Goal: Communication & Community: Connect with others

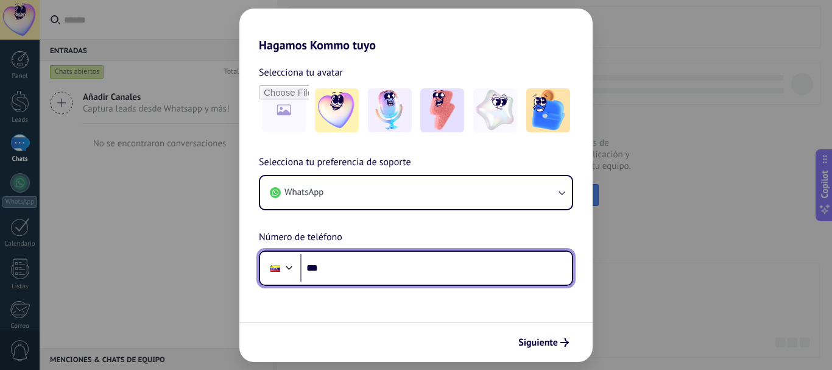
click at [428, 269] on input "***" at bounding box center [436, 268] width 272 height 28
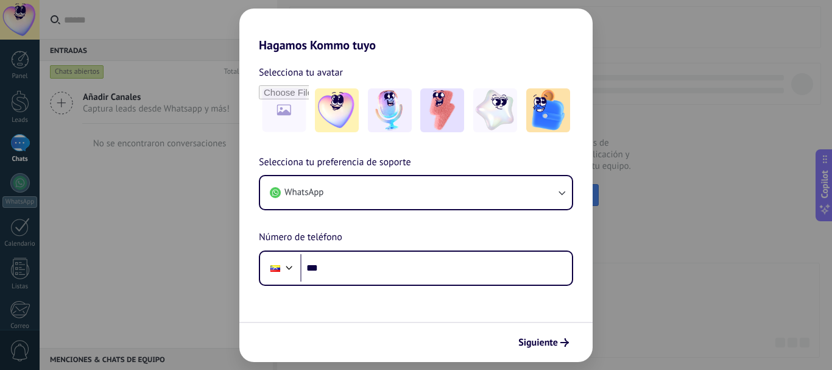
click at [190, 192] on div "Hagamos Kommo tuyo Selecciona tu avatar Selecciona tu preferencia de soporte Wh…" at bounding box center [416, 185] width 832 height 370
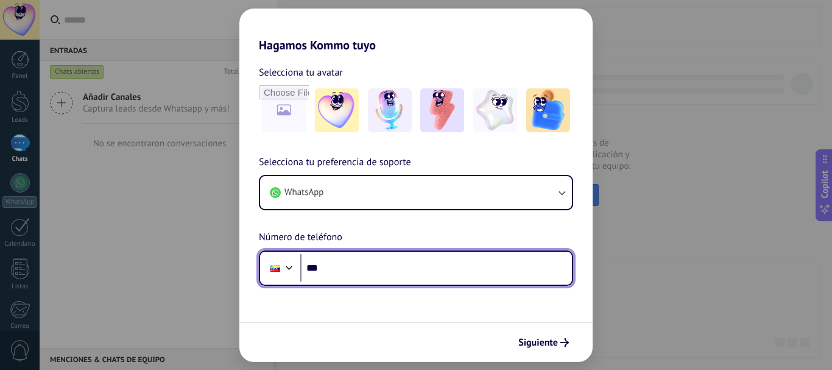
click at [379, 264] on input "***" at bounding box center [436, 268] width 272 height 28
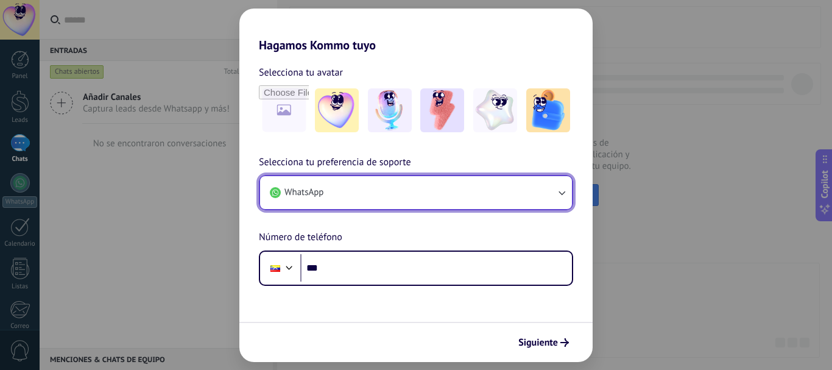
click at [387, 192] on button "WhatsApp" at bounding box center [416, 192] width 312 height 33
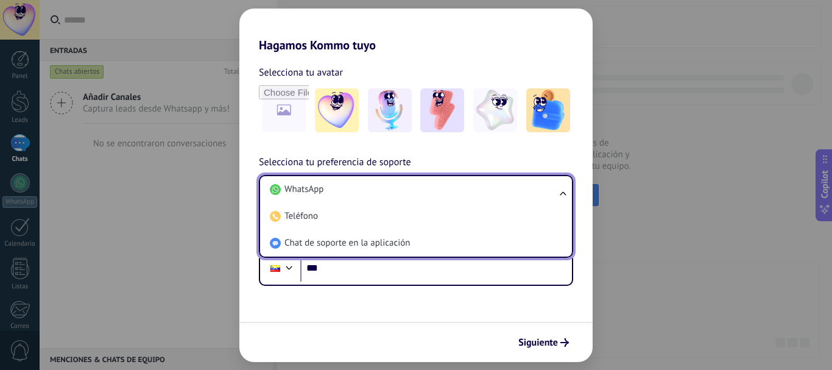
drag, startPoint x: 365, startPoint y: 193, endPoint x: 366, endPoint y: 200, distance: 7.4
click at [364, 193] on li "WhatsApp" at bounding box center [413, 189] width 297 height 27
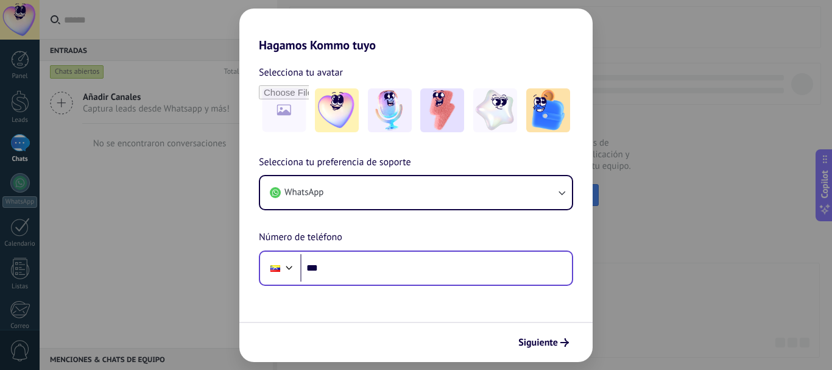
click at [418, 283] on div "Phone ***" at bounding box center [416, 267] width 314 height 35
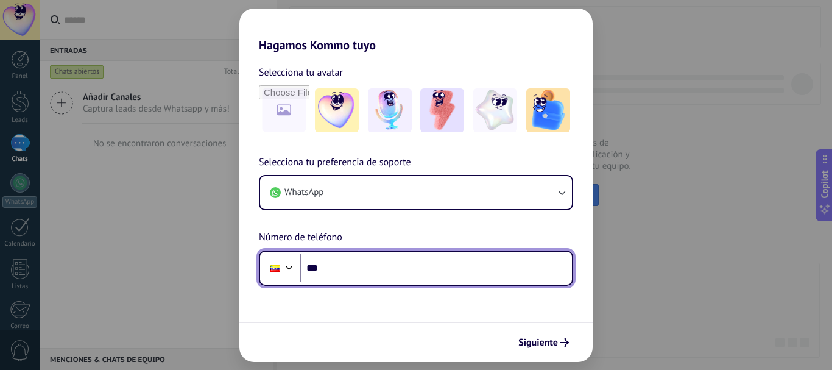
click at [409, 263] on input "***" at bounding box center [436, 268] width 272 height 28
click at [362, 267] on input "**********" at bounding box center [436, 268] width 272 height 28
click at [375, 270] on input "**********" at bounding box center [436, 268] width 272 height 28
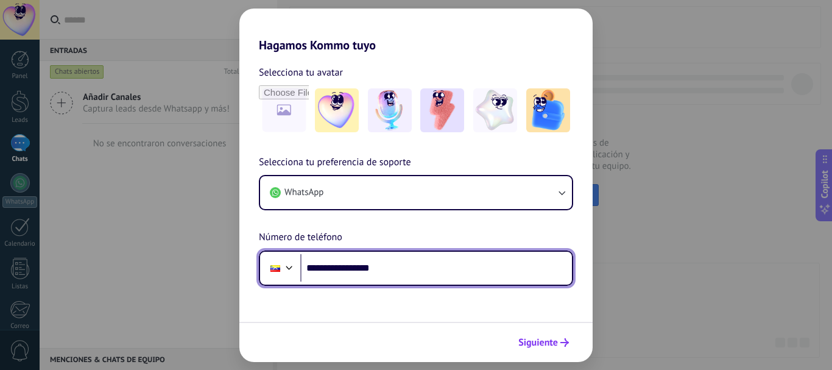
type input "**********"
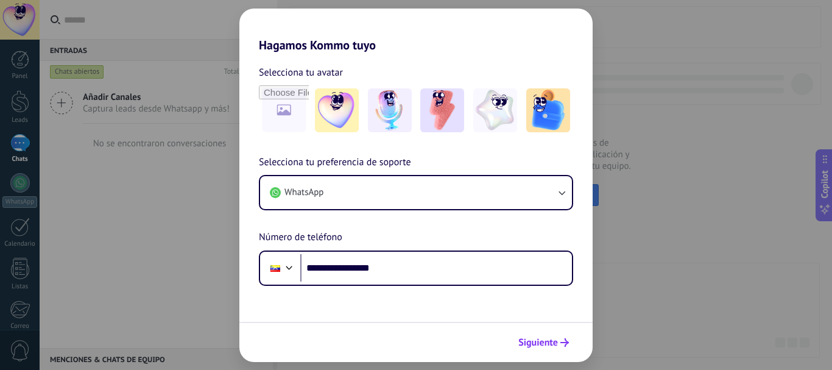
click at [523, 333] on button "Siguiente" at bounding box center [544, 342] width 62 height 21
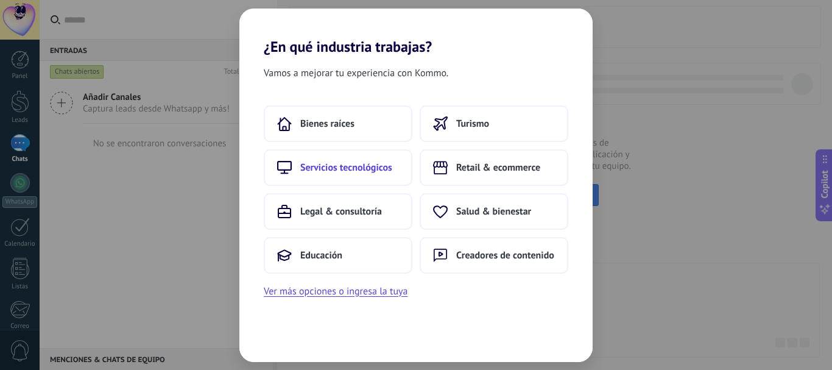
click at [347, 173] on span "Servicios tecnológicos" at bounding box center [346, 167] width 92 height 12
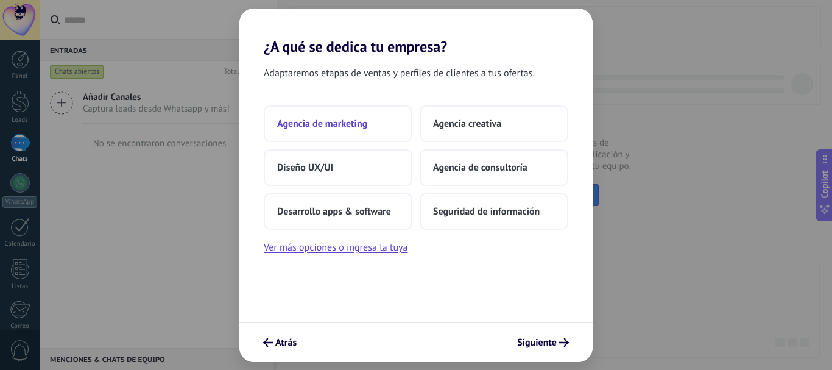
click at [356, 127] on span "Agencia de marketing" at bounding box center [322, 124] width 90 height 12
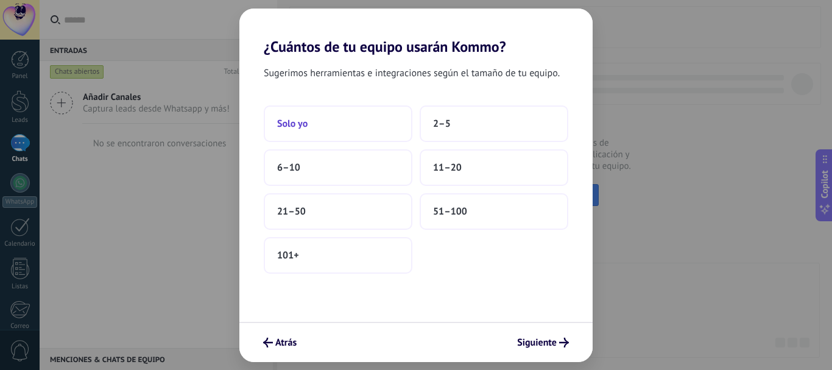
click at [364, 138] on button "Solo yo" at bounding box center [338, 123] width 149 height 37
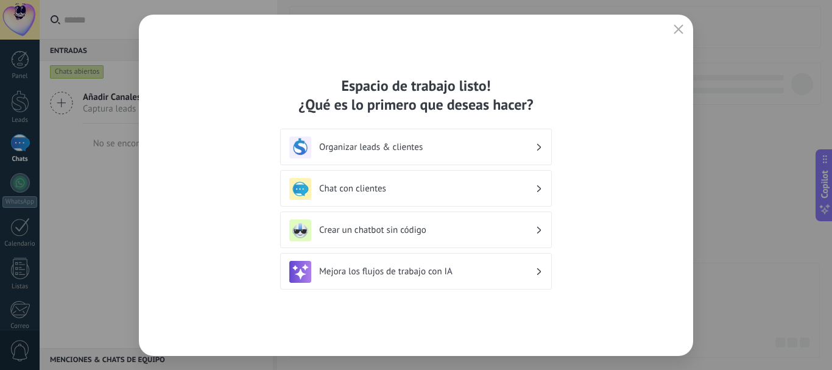
click at [384, 191] on h3 "Chat con clientes" at bounding box center [427, 189] width 216 height 12
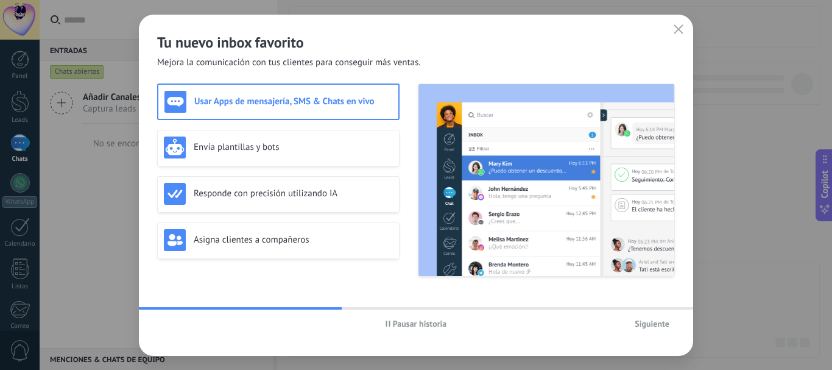
click at [308, 108] on div "Usar Apps de mensajería, SMS & Chats en vivo" at bounding box center [278, 102] width 228 height 22
click at [304, 138] on div "Envía plantillas y bots" at bounding box center [278, 147] width 229 height 22
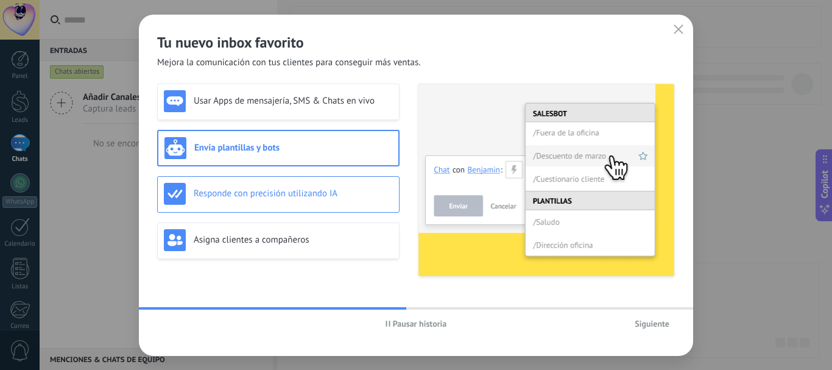
click at [296, 195] on h3 "Responde con precisión utilizando IA" at bounding box center [293, 194] width 199 height 12
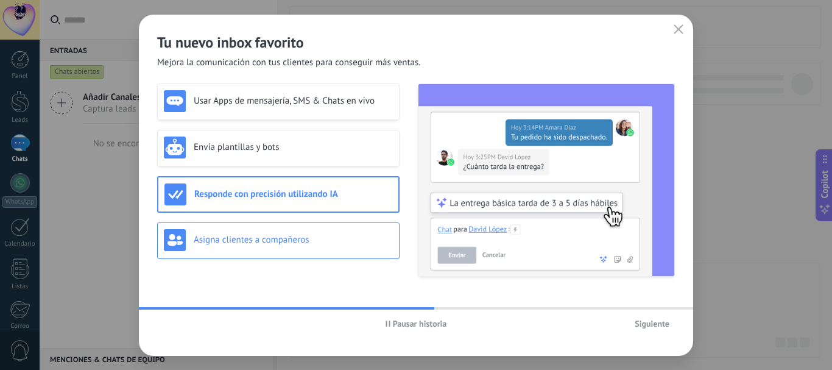
click at [298, 225] on div "Asigna clientes a compañeros" at bounding box center [278, 240] width 242 height 37
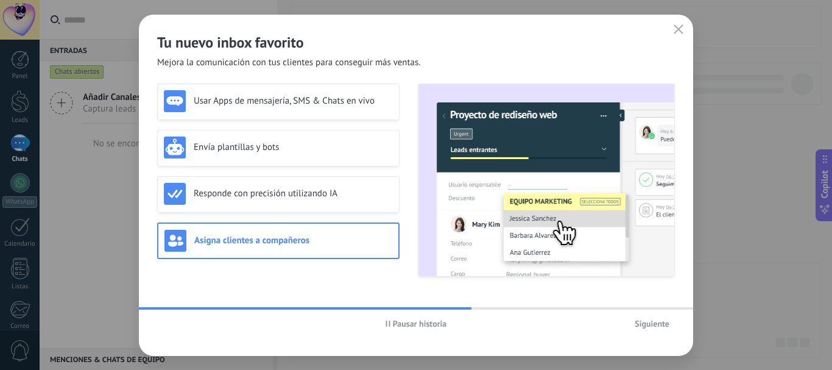
click at [649, 327] on span "Siguiente" at bounding box center [652, 323] width 35 height 9
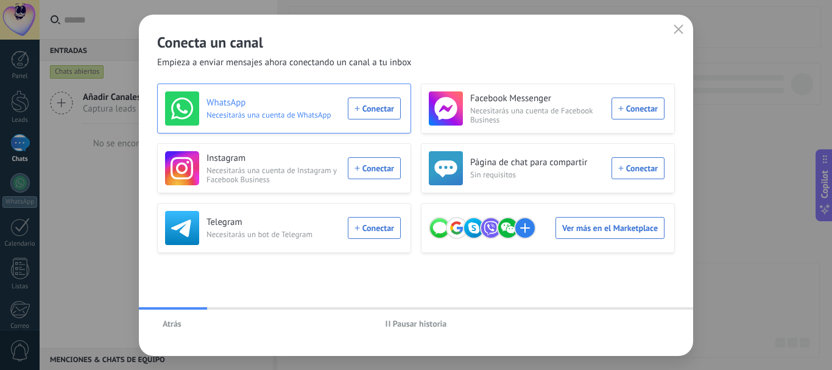
click at [373, 113] on div "WhatsApp Necesitarás una cuenta de WhatsApp Conectar" at bounding box center [283, 108] width 236 height 34
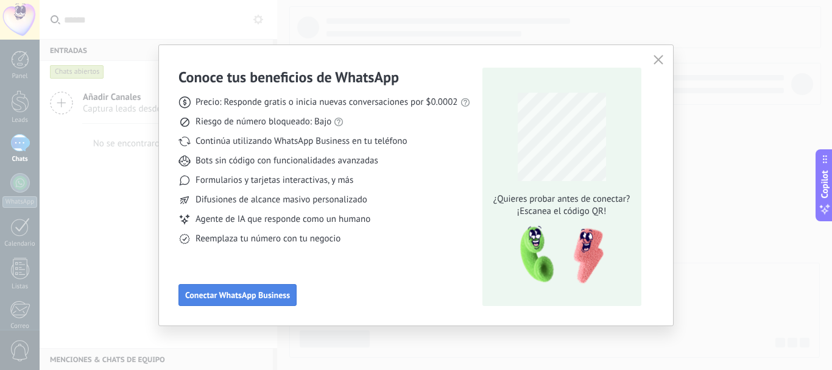
click at [267, 297] on span "Conectar WhatsApp Business" at bounding box center [237, 295] width 105 height 9
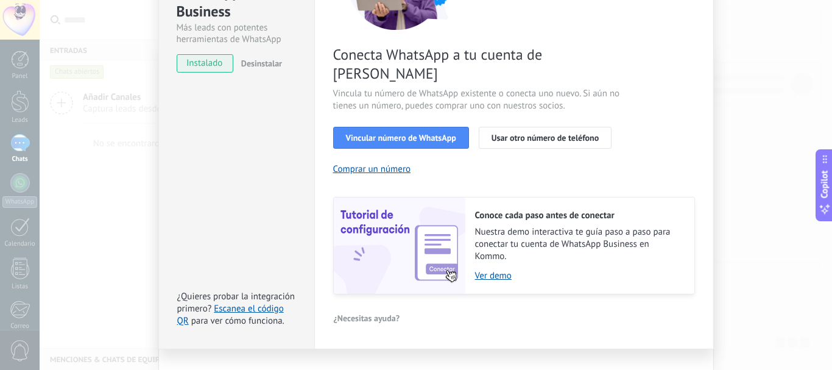
scroll to position [171, 0]
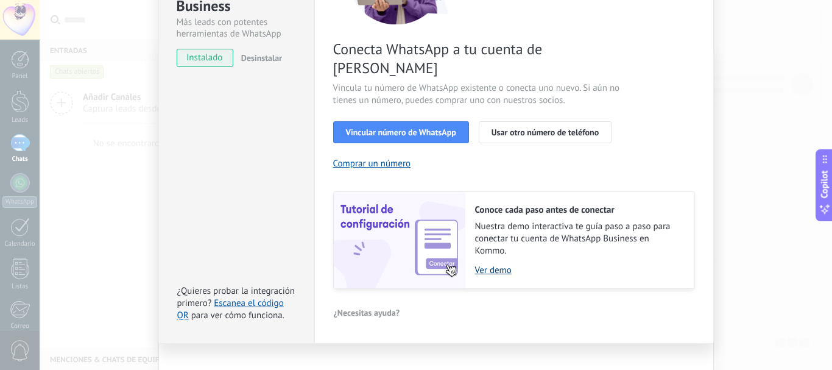
click at [483, 264] on link "Ver demo" at bounding box center [578, 270] width 207 height 12
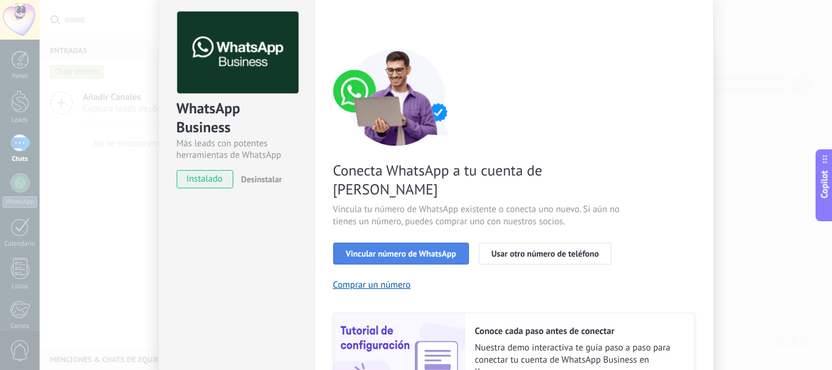
scroll to position [49, 0]
click at [417, 243] on button "Vincular número de WhatsApp" at bounding box center [401, 254] width 136 height 22
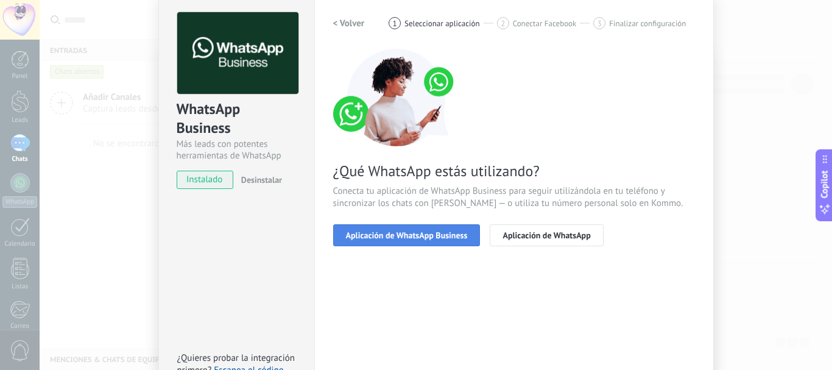
click at [414, 241] on button "Aplicación de WhatsApp Business" at bounding box center [406, 235] width 147 height 22
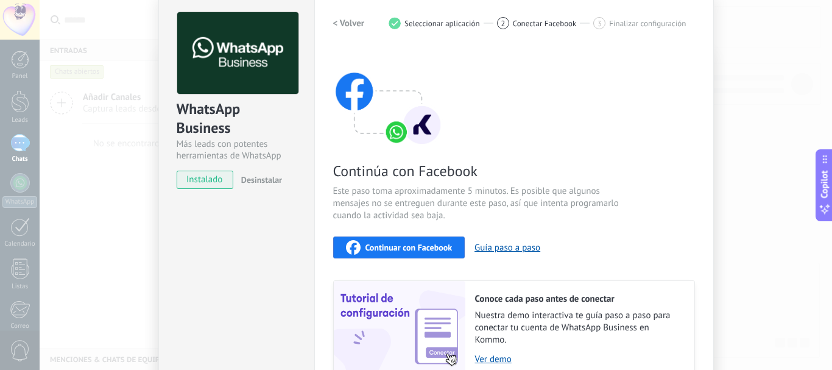
click at [417, 244] on span "Continuar con Facebook" at bounding box center [408, 247] width 87 height 9
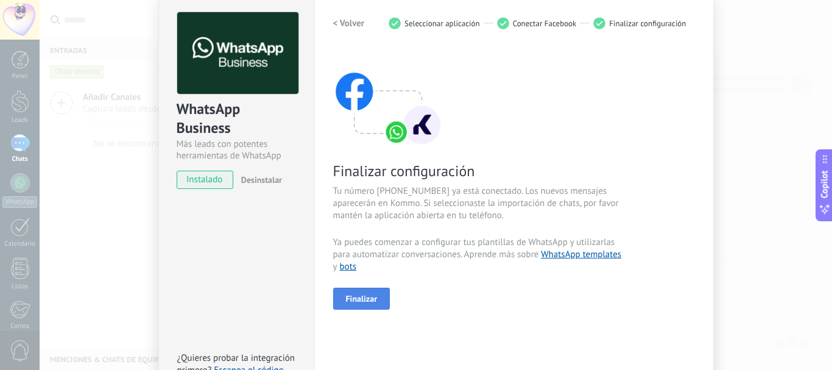
click at [376, 297] on button "Finalizar" at bounding box center [361, 299] width 57 height 22
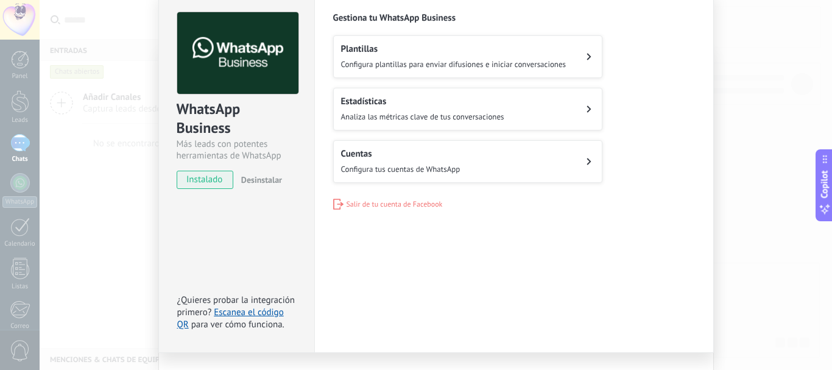
click at [117, 102] on div "WhatsApp Business Más leads con potentes herramientas de WhatsApp instalado Des…" at bounding box center [436, 185] width 792 height 370
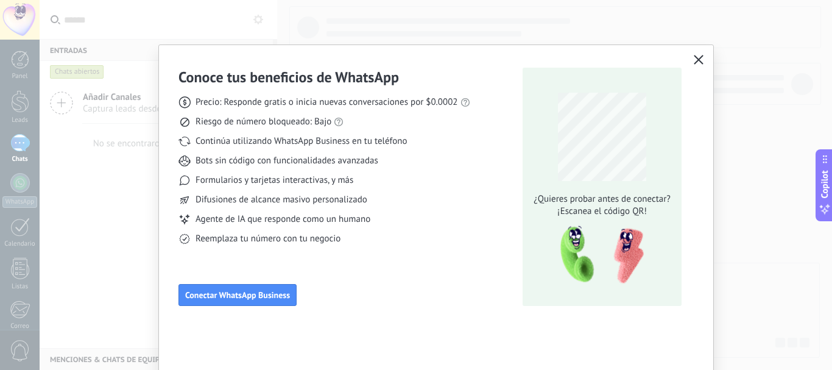
click at [30, 63] on div "Conoce tus beneficios de WhatsApp Precio: Responde gratis o inicia nuevas conve…" at bounding box center [416, 185] width 832 height 370
click at [33, 94] on div "Conoce tus beneficios de WhatsApp Precio: Responde gratis o inicia nuevas conve…" at bounding box center [416, 185] width 832 height 370
click at [23, 63] on div "Conoce tus beneficios de WhatsApp Precio: Responde gratis o inicia nuevas conve…" at bounding box center [416, 185] width 832 height 370
click at [697, 57] on icon "button" at bounding box center [699, 60] width 10 height 10
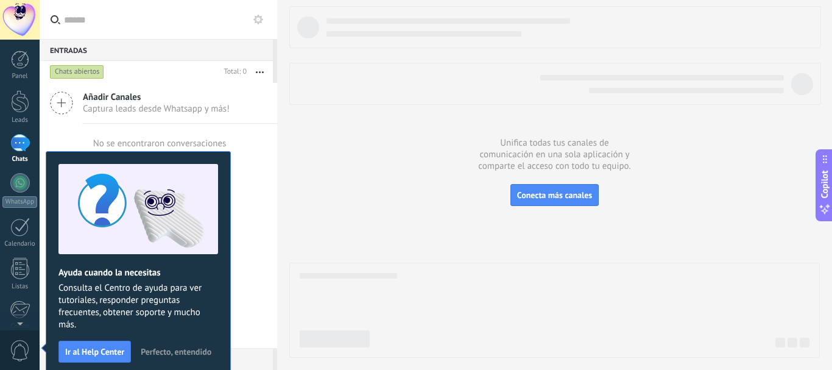
click at [22, 189] on div at bounding box center [19, 182] width 19 height 19
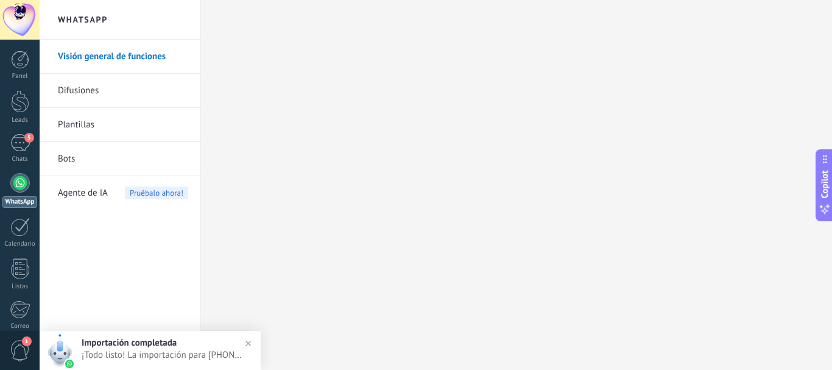
click at [18, 133] on div "Panel Leads 5 Chats WhatsApp Clientes" at bounding box center [20, 259] width 40 height 417
click at [18, 141] on div "5" at bounding box center [19, 143] width 19 height 18
click at [16, 156] on div "Chats" at bounding box center [19, 159] width 35 height 8
click at [16, 146] on div "5" at bounding box center [19, 143] width 19 height 18
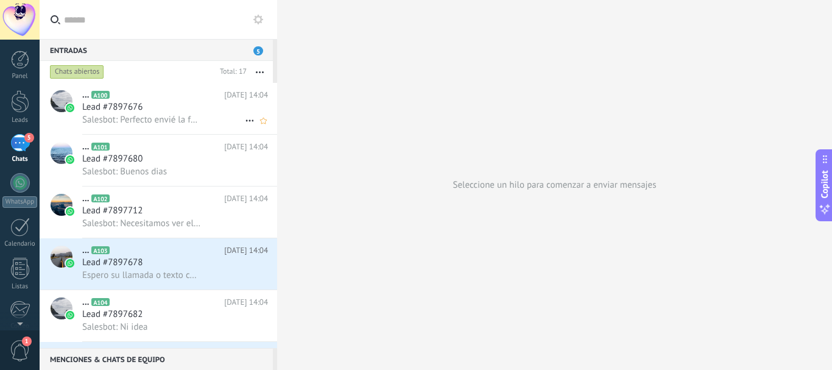
click at [157, 119] on span "Salesbot: Perfecto envié la foto" at bounding box center [141, 120] width 119 height 12
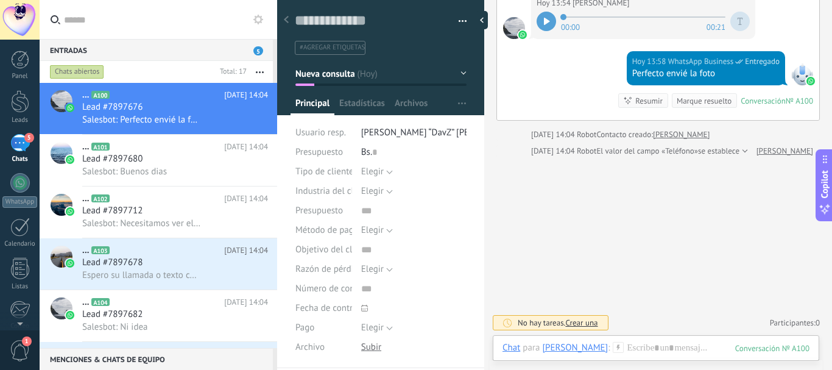
scroll to position [737, 0]
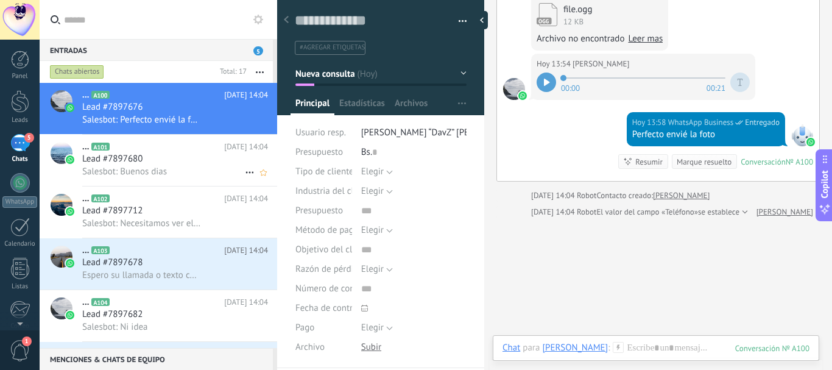
click at [130, 177] on span "Salesbot: Buenos dias" at bounding box center [124, 172] width 85 height 12
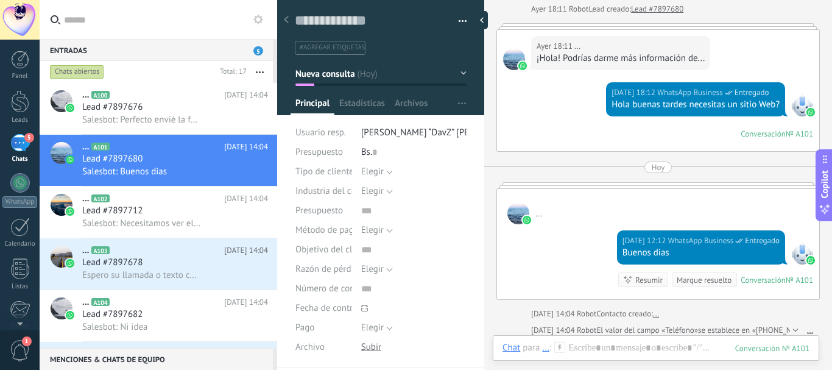
scroll to position [59, 0]
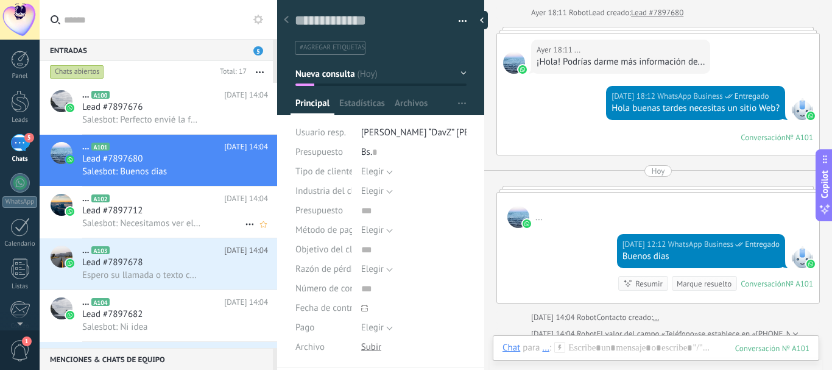
click at [154, 220] on span "Salesbot: Necesitamos ver el servidor AWS para ver si es factible una migración" at bounding box center [141, 223] width 119 height 12
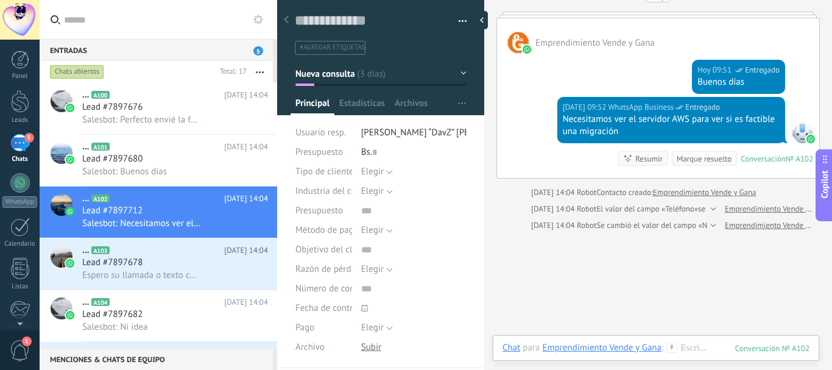
scroll to position [1274, 0]
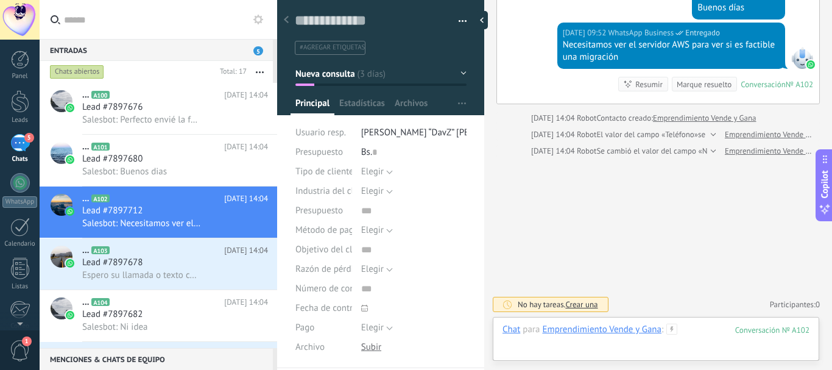
click at [575, 343] on div at bounding box center [656, 341] width 307 height 37
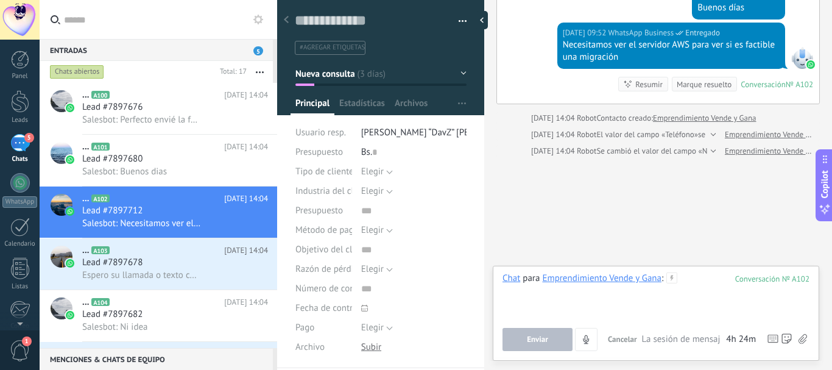
click at [554, 302] on div at bounding box center [656, 295] width 307 height 46
click at [176, 271] on span "Espero su llamada o texto con lo que falta gracias!!!" at bounding box center [141, 275] width 119 height 12
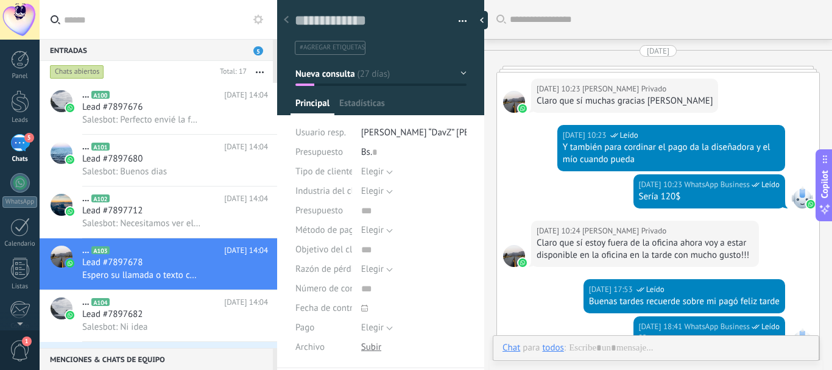
type textarea "**********"
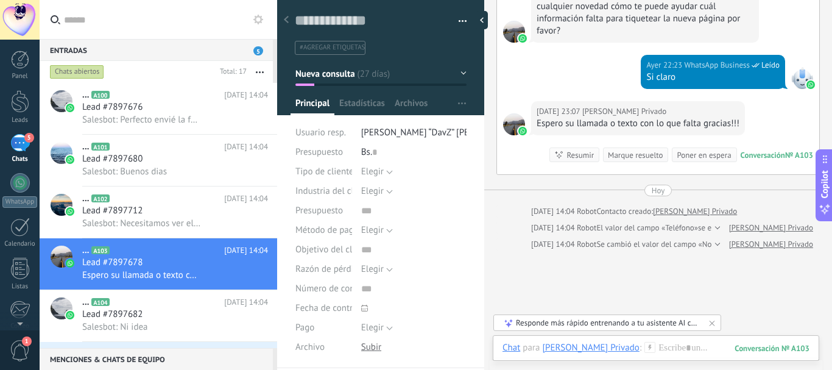
scroll to position [2727, 0]
